Goal: Find specific page/section: Find specific page/section

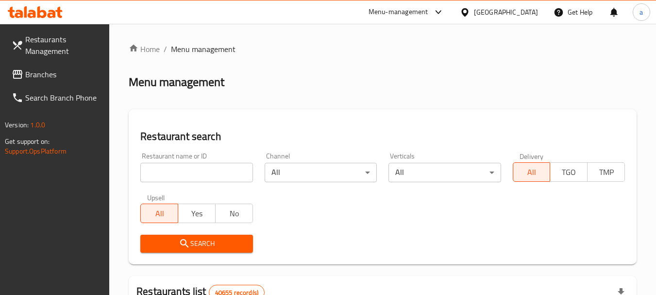
click at [45, 67] on link "Branches" at bounding box center [57, 74] width 106 height 23
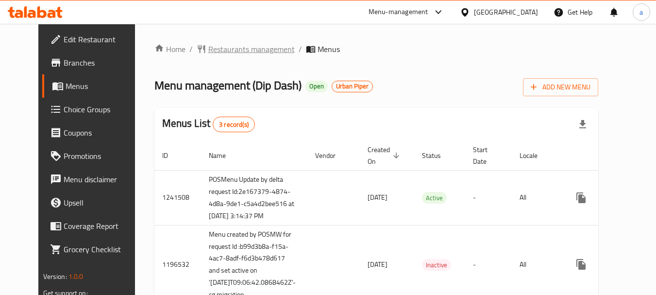
click at [221, 46] on span "Restaurants management" at bounding box center [251, 49] width 86 height 12
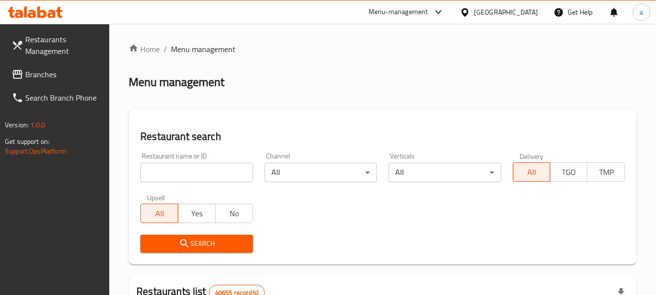
click at [182, 175] on input "search" at bounding box center [196, 172] width 112 height 19
click at [205, 166] on input "search" at bounding box center [196, 172] width 112 height 19
click at [232, 17] on div "Menu-management United Arab Emirates Get Help a" at bounding box center [328, 11] width 656 height 23
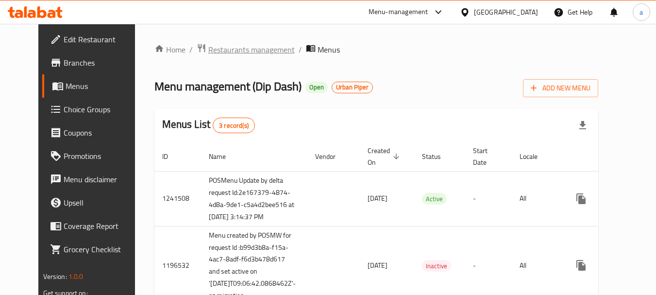
click at [233, 51] on span "Restaurants management" at bounding box center [251, 50] width 86 height 12
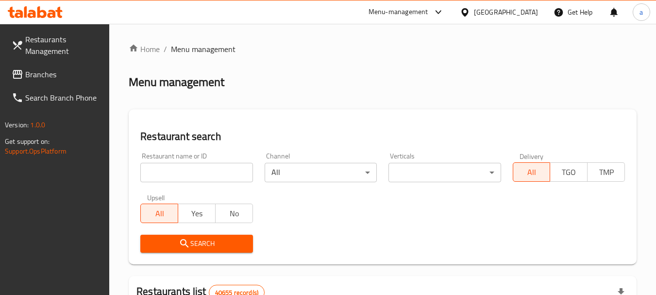
click at [213, 179] on input "search" at bounding box center [196, 172] width 112 height 19
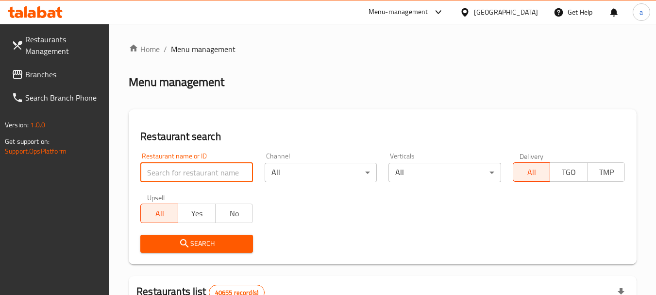
paste input "638500"
type input "638500"
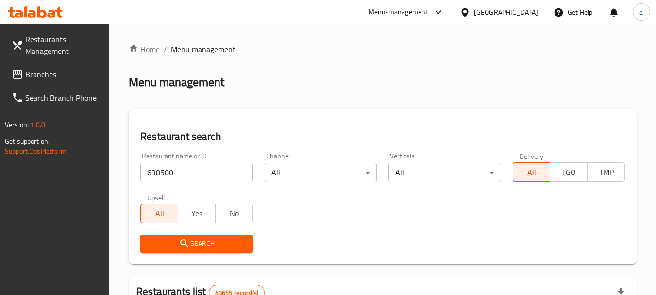
click at [207, 241] on span "Search" at bounding box center [196, 244] width 97 height 12
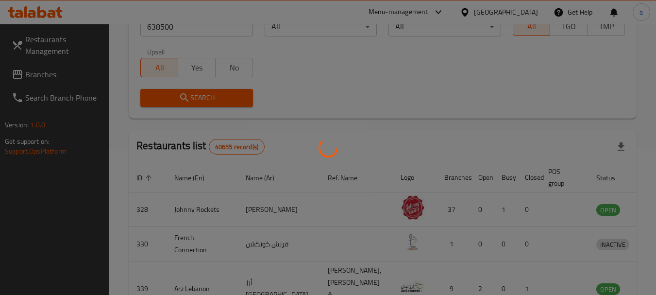
scroll to position [138, 0]
